Goal: Task Accomplishment & Management: Complete application form

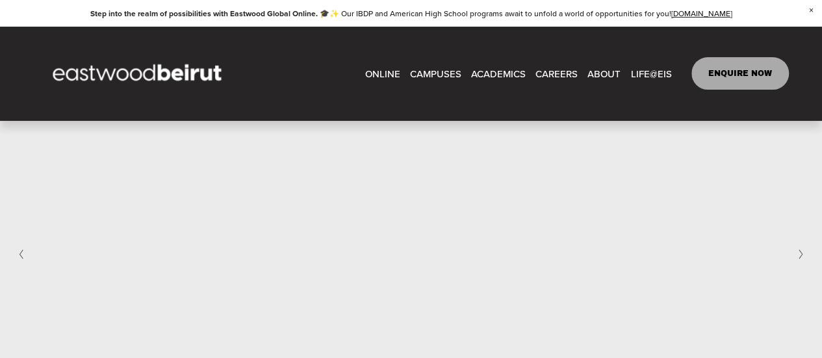
scroll to position [695, 0]
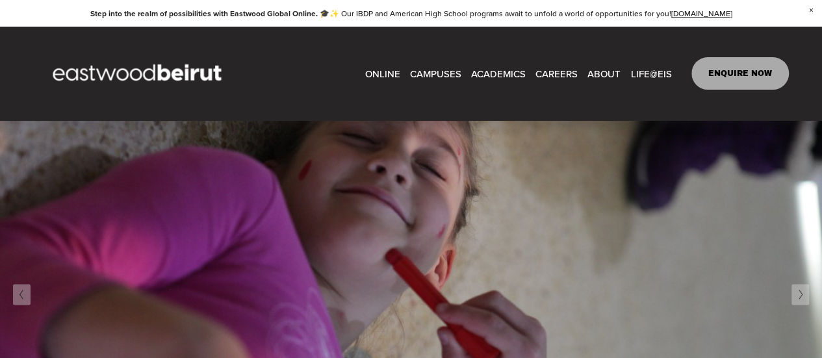
click at [723, 94] on div "ONLINE CAMPUSES EASTWOOD COLLEGE KAFARSHIMA EASTWOOD INTERNATIONAL SCHOOL ERBIL" at bounding box center [411, 73] width 757 height 66
click at [728, 81] on link "ENQUIRE NOW" at bounding box center [741, 73] width 98 height 33
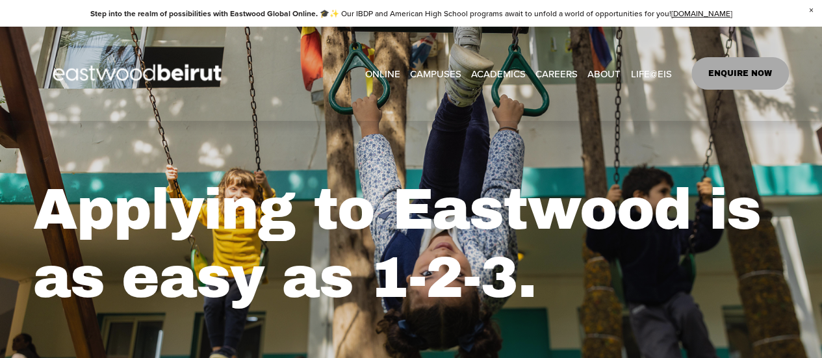
click at [714, 72] on link "ENQUIRE NOW" at bounding box center [741, 73] width 98 height 33
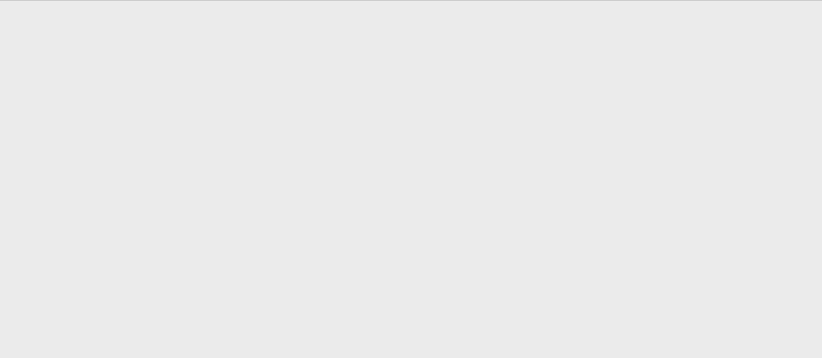
scroll to position [685, 0]
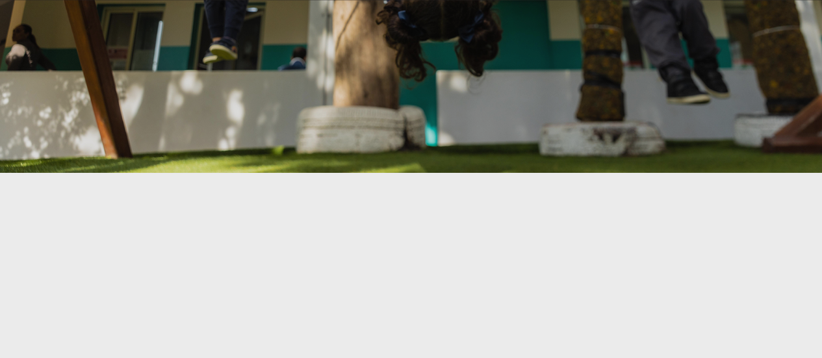
scroll to position [325, 0]
